Goal: Task Accomplishment & Management: Manage account settings

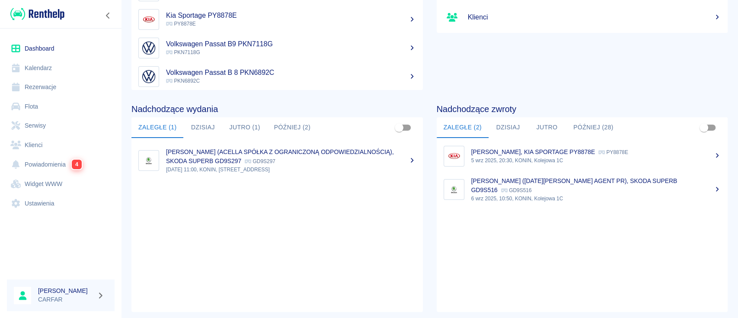
scroll to position [115, 0]
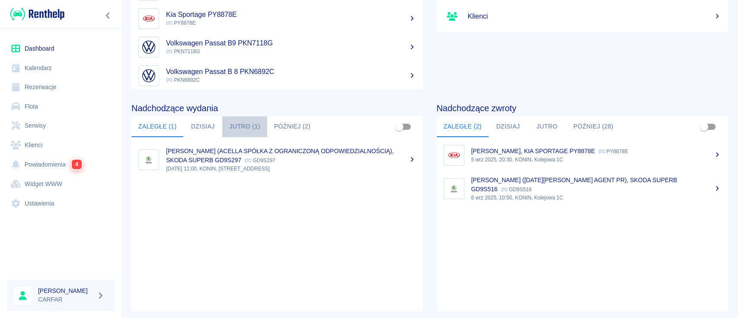
click at [259, 128] on button "Jutro (1)" at bounding box center [244, 126] width 45 height 21
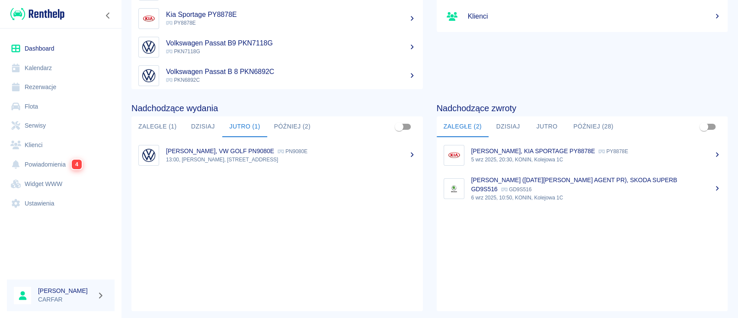
click at [157, 121] on button "Zaległe (1)" at bounding box center [157, 126] width 52 height 21
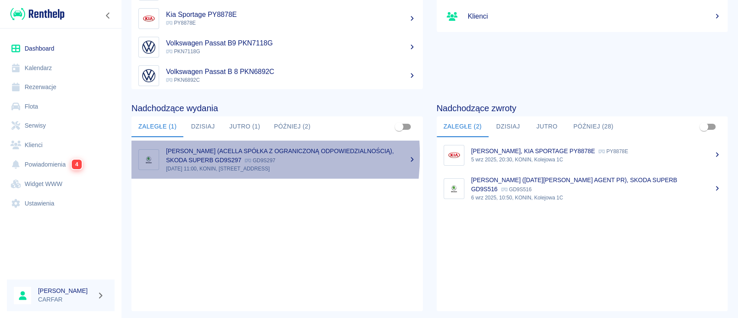
click at [196, 155] on div "MICHAŁ ELŻBIECIAK (ACELLA SPÓŁKA Z OGRANICZONĄ ODPOWIEDZIALNOŚCIĄ), SKODA SUPER…" at bounding box center [291, 156] width 250 height 18
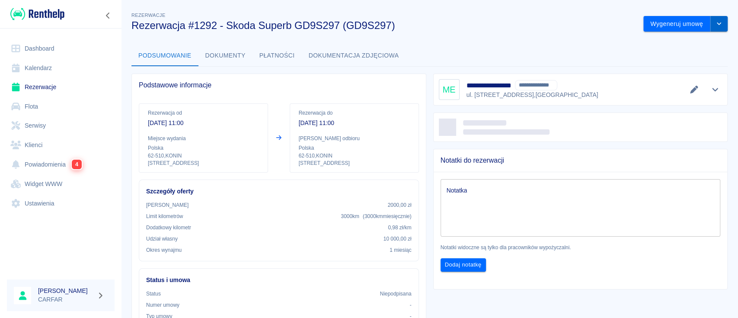
click at [711, 27] on button "drop-down" at bounding box center [719, 24] width 17 height 16
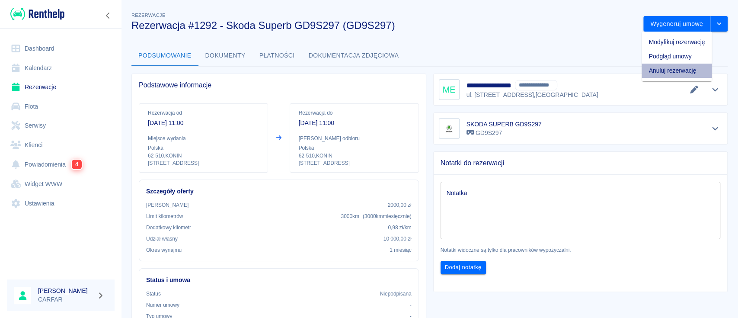
click at [675, 72] on li "Anuluj rezerwację" at bounding box center [677, 71] width 70 height 14
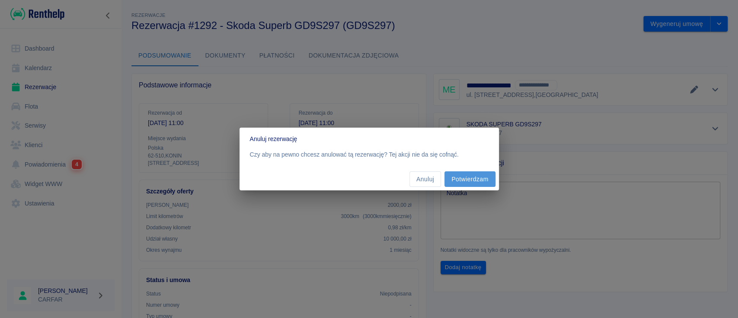
click at [461, 181] on button "Potwierdzam" at bounding box center [470, 179] width 51 height 16
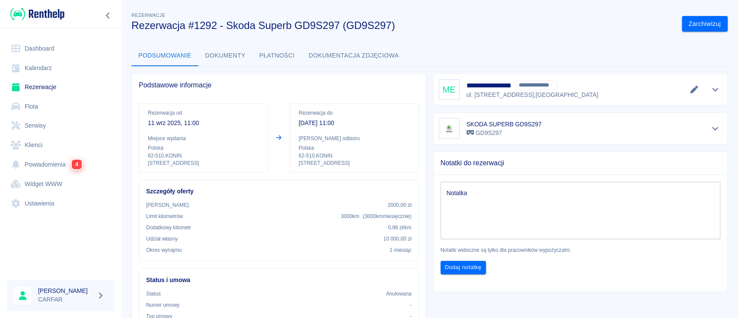
click at [711, 89] on icon "Pokaż szczegóły" at bounding box center [716, 90] width 10 height 8
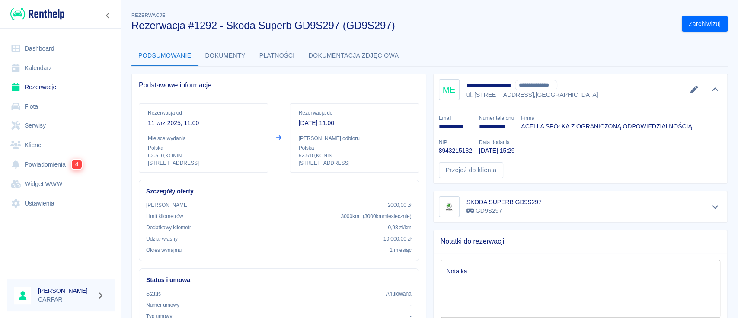
click at [579, 32] on div "**********" at bounding box center [429, 272] width 617 height 539
click at [54, 10] on img at bounding box center [37, 14] width 54 height 14
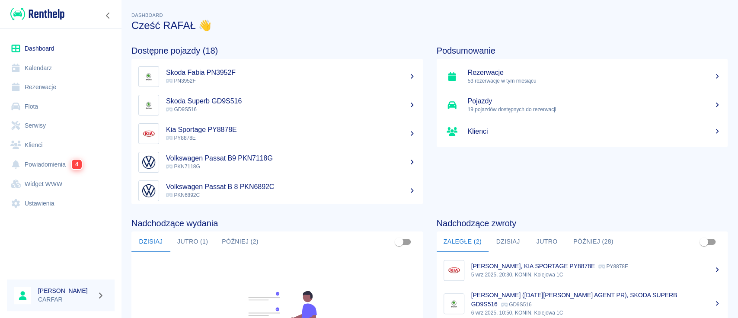
click at [43, 11] on img at bounding box center [37, 14] width 54 height 14
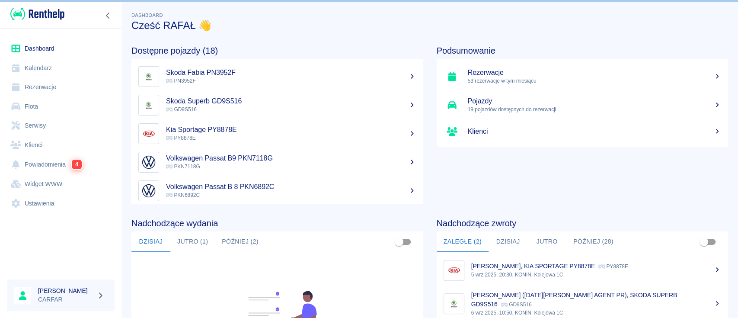
click at [43, 11] on img at bounding box center [37, 14] width 54 height 14
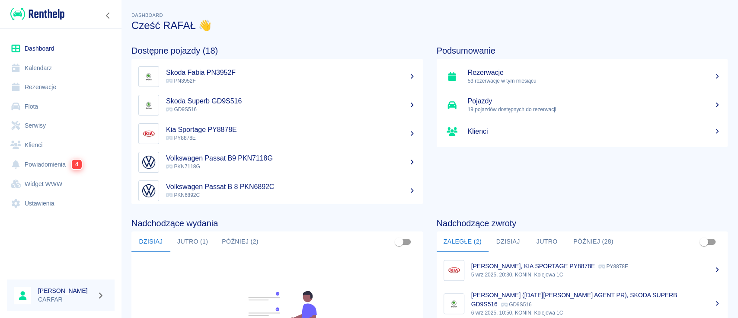
click at [51, 84] on link "Rezerwacje" at bounding box center [61, 86] width 108 height 19
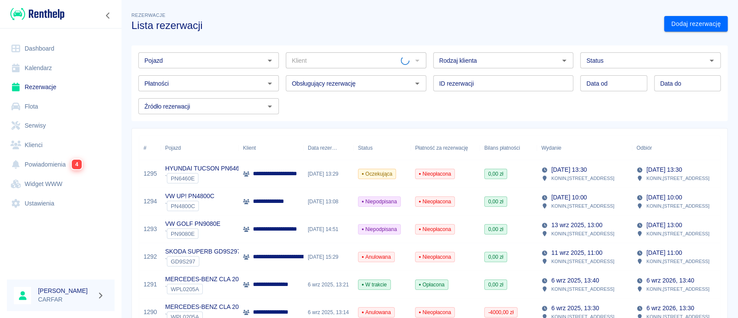
click at [335, 57] on input "Klient" at bounding box center [345, 60] width 112 height 11
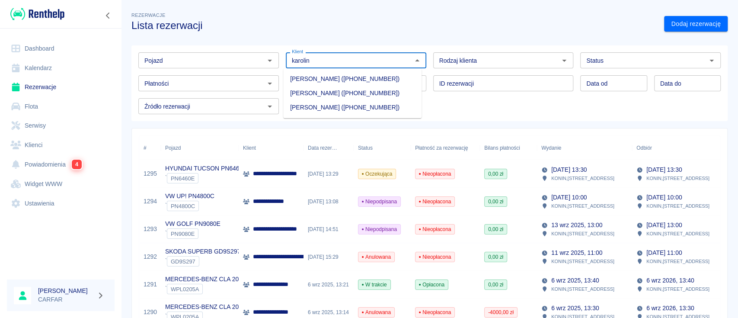
click at [362, 96] on li "[PERSON_NAME] ([PHONE_NUMBER])" at bounding box center [352, 93] width 138 height 14
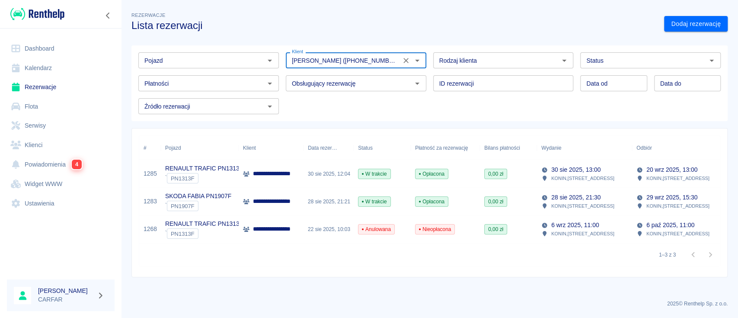
type input "[PERSON_NAME] ([PHONE_NUMBER])"
click at [266, 198] on p "**********" at bounding box center [284, 201] width 63 height 9
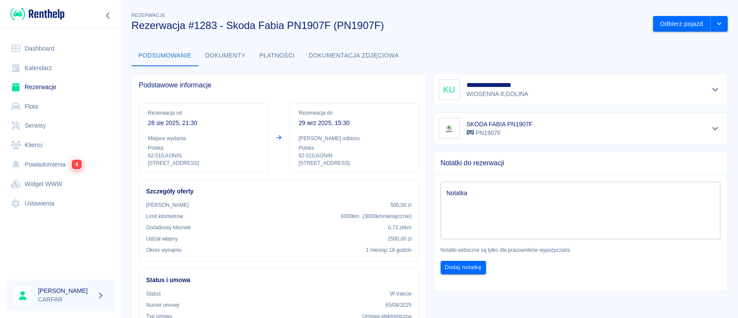
click at [53, 14] on img at bounding box center [37, 14] width 54 height 14
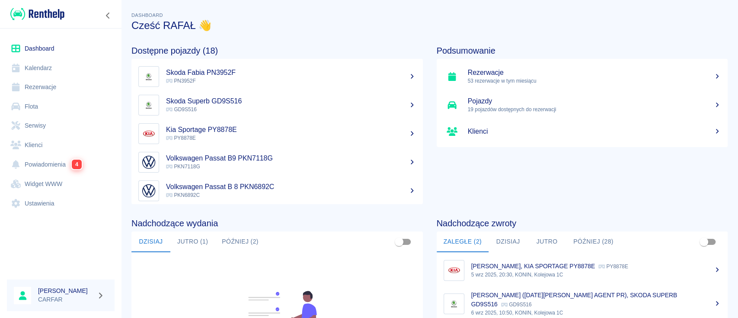
click at [69, 89] on link "Rezerwacje" at bounding box center [61, 86] width 108 height 19
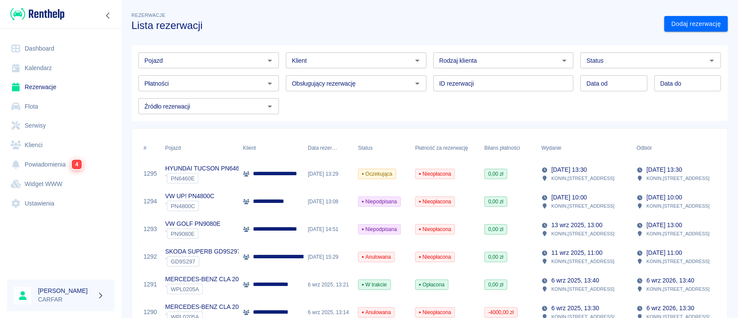
click at [368, 65] on input "Klient" at bounding box center [349, 60] width 121 height 11
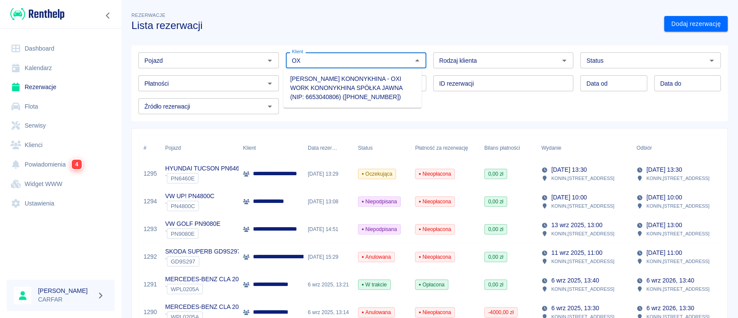
click at [367, 85] on li "[PERSON_NAME] KONONYKHINA - OXI WORK KONONYKHINA SPÓŁKA JAWNA (NIP: 6653040806)…" at bounding box center [352, 88] width 138 height 32
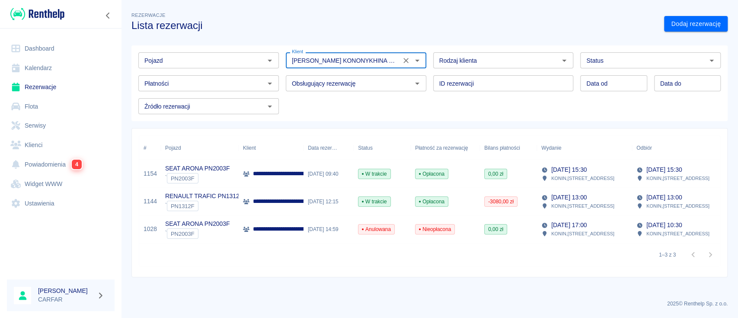
type input "[PERSON_NAME] KONONYKHINA - OXI WORK KONONYKHINA SPÓŁKA JAWNA (NIP: 6653040806)…"
click at [220, 199] on p "RENAULT TRAFIC PN1312F" at bounding box center [204, 196] width 78 height 9
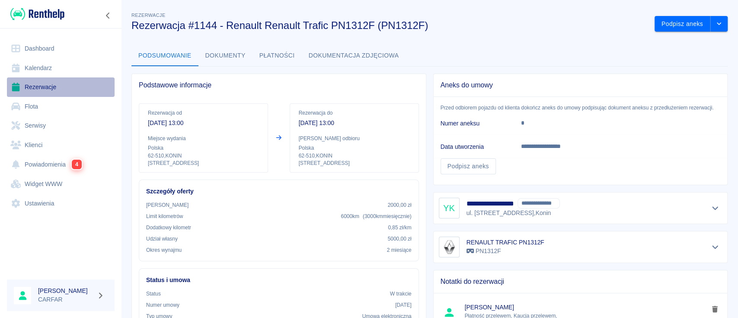
click at [48, 91] on link "Rezerwacje" at bounding box center [61, 86] width 108 height 19
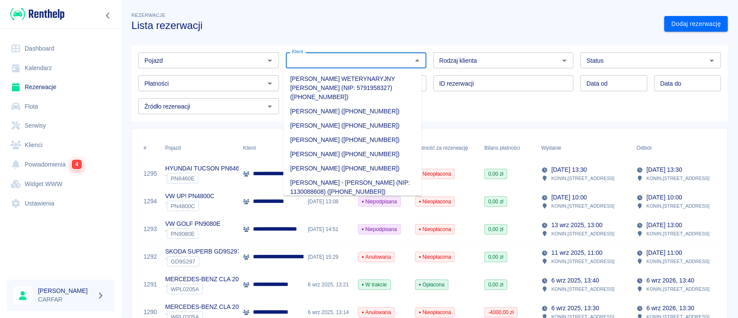
click at [316, 61] on input "Klient" at bounding box center [349, 60] width 121 height 11
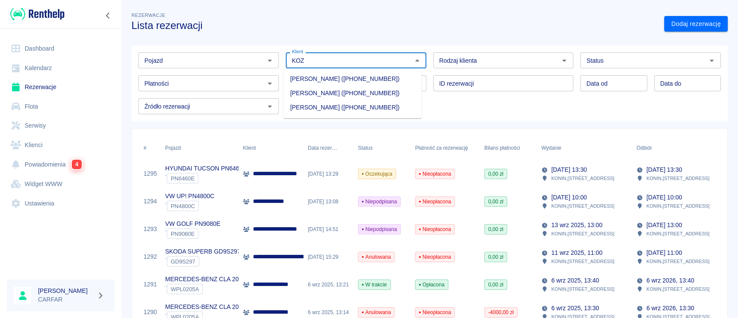
click at [358, 115] on li "[PERSON_NAME] ([PHONE_NUMBER])" at bounding box center [352, 107] width 138 height 14
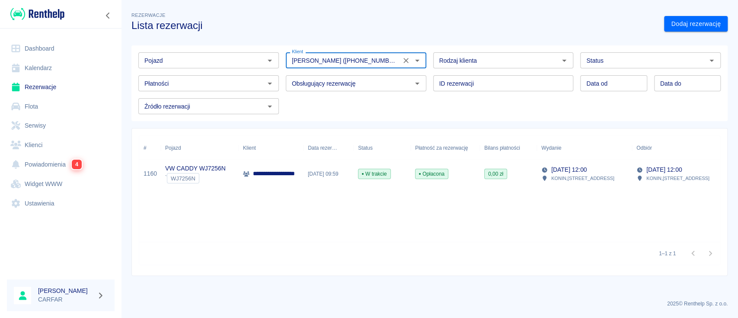
click at [318, 61] on input "[PERSON_NAME] ([PHONE_NUMBER])" at bounding box center [344, 60] width 110 height 11
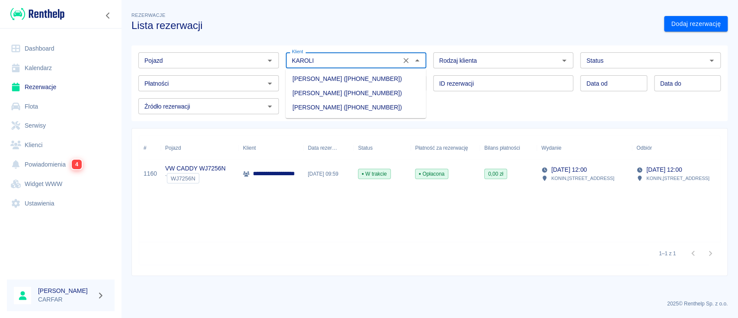
click at [332, 93] on li "[PERSON_NAME] ([PHONE_NUMBER])" at bounding box center [355, 93] width 141 height 14
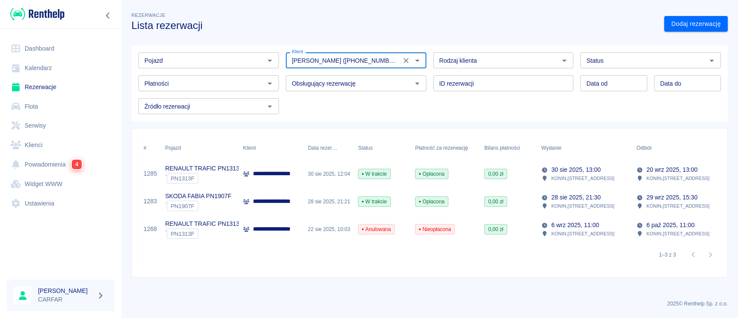
type input "[PERSON_NAME] ([PHONE_NUMBER])"
click at [281, 177] on p "**********" at bounding box center [284, 173] width 63 height 9
click at [284, 201] on p "**********" at bounding box center [284, 201] width 63 height 9
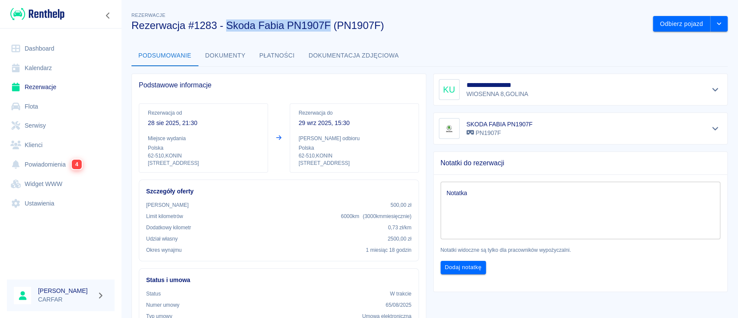
drag, startPoint x: 226, startPoint y: 26, endPoint x: 328, endPoint y: 26, distance: 102.1
click at [328, 26] on h3 "Rezerwacja #1283 - Skoda Fabia PN1907F (PN1907F)" at bounding box center [388, 25] width 515 height 12
copy h3 "Skoda Fabia PN1907F"
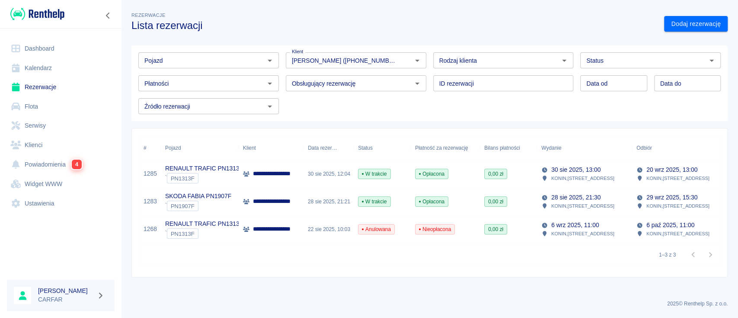
click at [40, 16] on img at bounding box center [37, 14] width 54 height 14
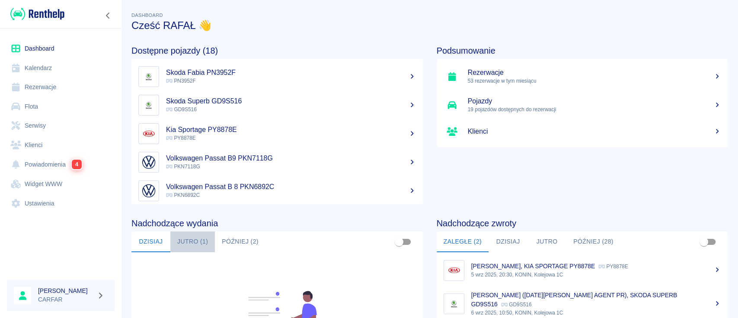
click at [196, 243] on button "Jutro (1)" at bounding box center [192, 241] width 45 height 21
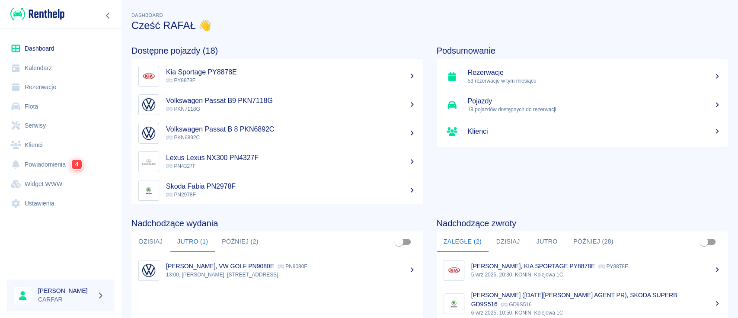
scroll to position [58, 0]
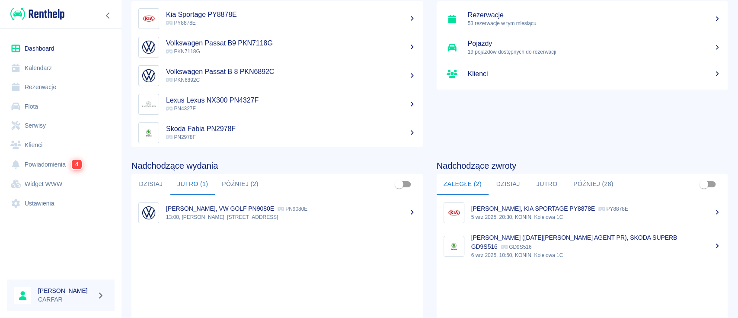
click at [247, 179] on button "Później (2)" at bounding box center [240, 184] width 51 height 21
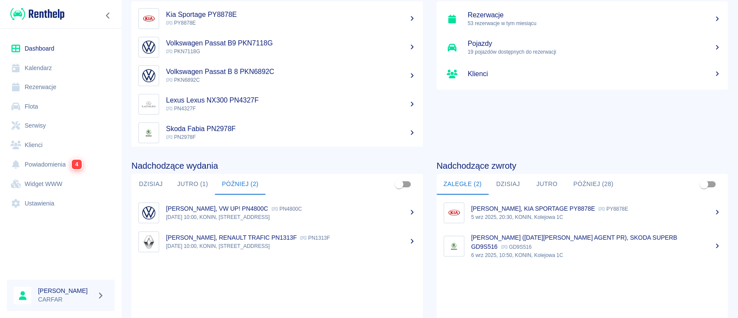
click at [181, 182] on button "Jutro (1)" at bounding box center [192, 184] width 45 height 21
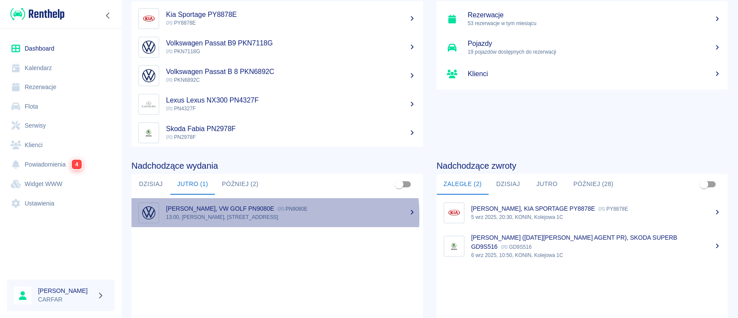
click at [247, 216] on p "13:00, [PERSON_NAME], [STREET_ADDRESS]" at bounding box center [291, 217] width 250 height 8
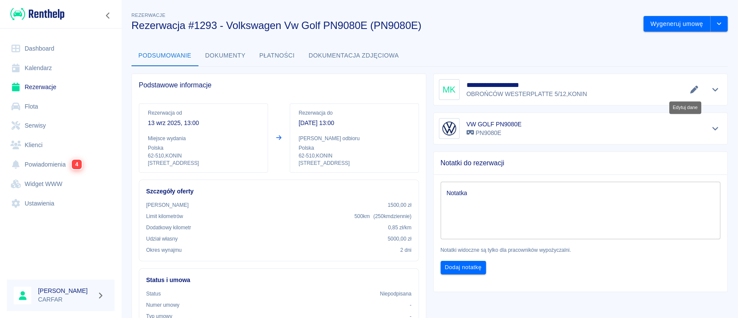
click at [689, 92] on icon "Edytuj dane" at bounding box center [694, 90] width 10 height 8
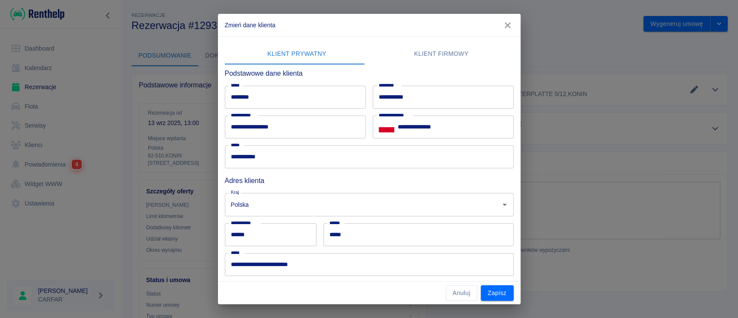
click at [511, 24] on icon "button" at bounding box center [507, 25] width 11 height 9
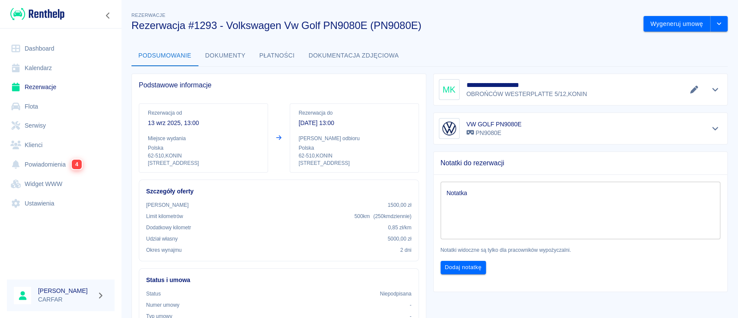
click at [56, 14] on img at bounding box center [37, 14] width 54 height 14
